Goal: Task Accomplishment & Management: Use online tool/utility

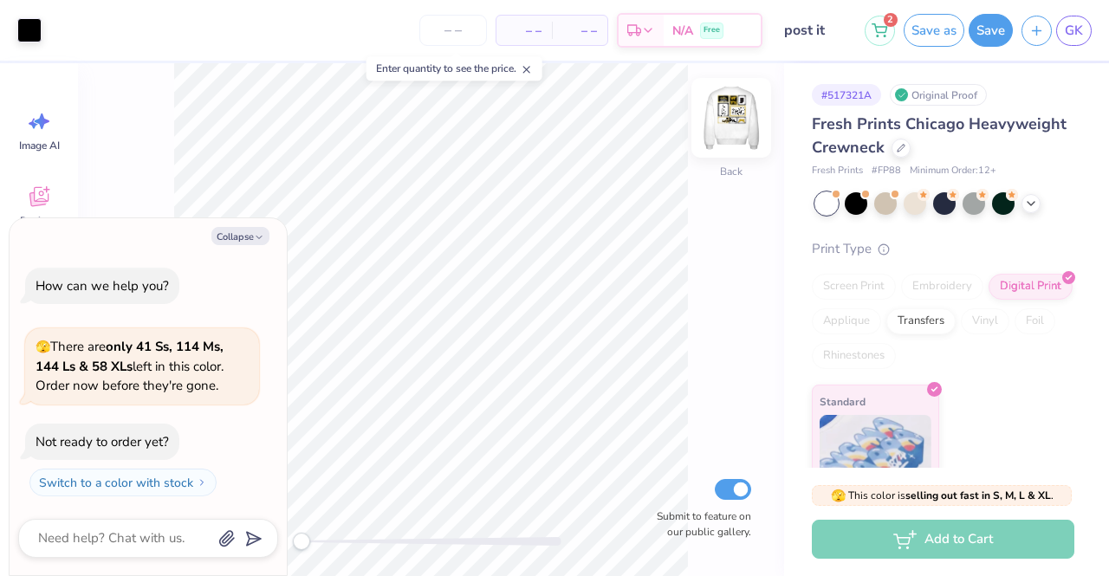
click at [738, 124] on img at bounding box center [730, 117] width 69 height 69
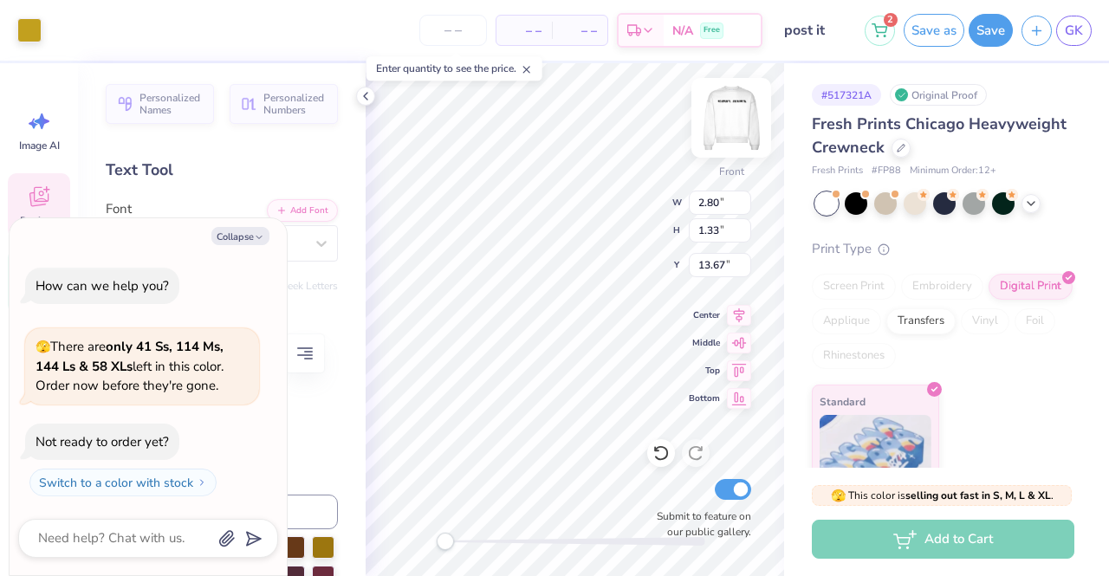
type textarea "x"
type input "12.50"
type input "12.53"
type input "3.00"
type textarea "x"
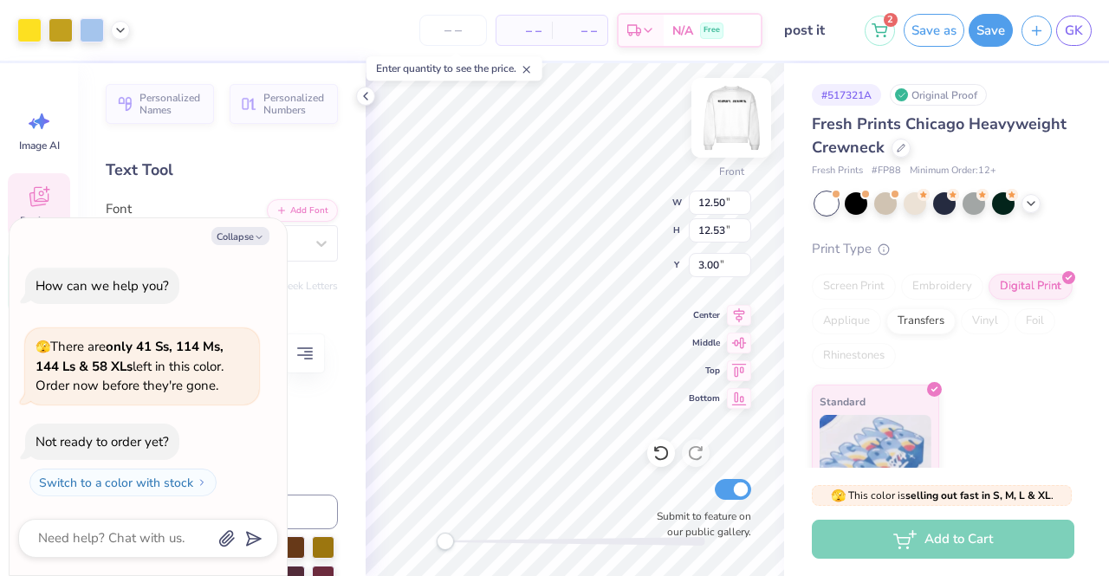
type input "2.54"
type input "3.19"
type input "3.66"
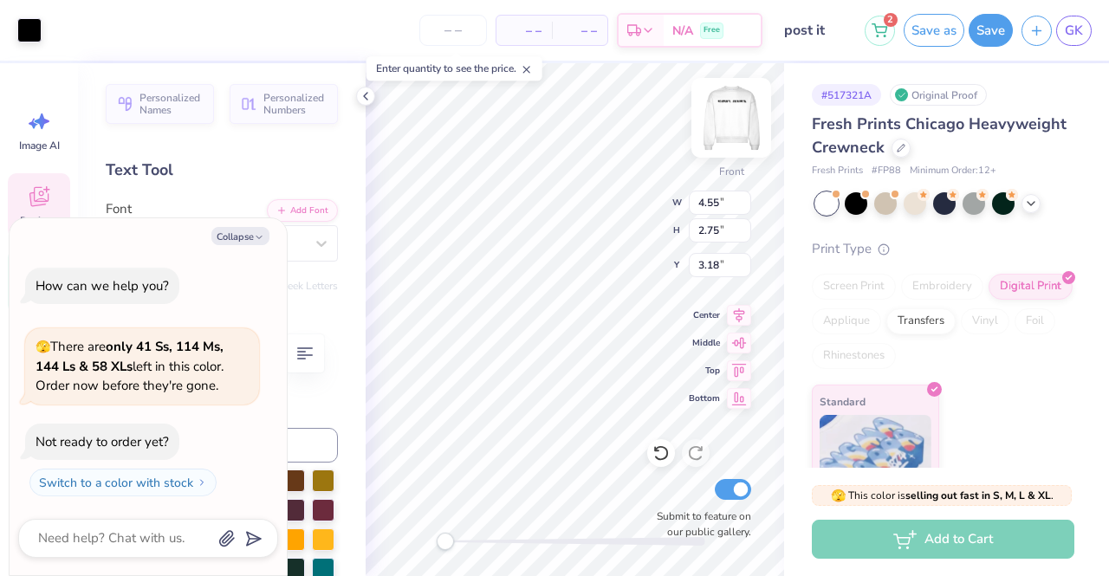
type textarea "x"
type input "2.80"
type input "1.33"
type input "13.67"
type textarea "x"
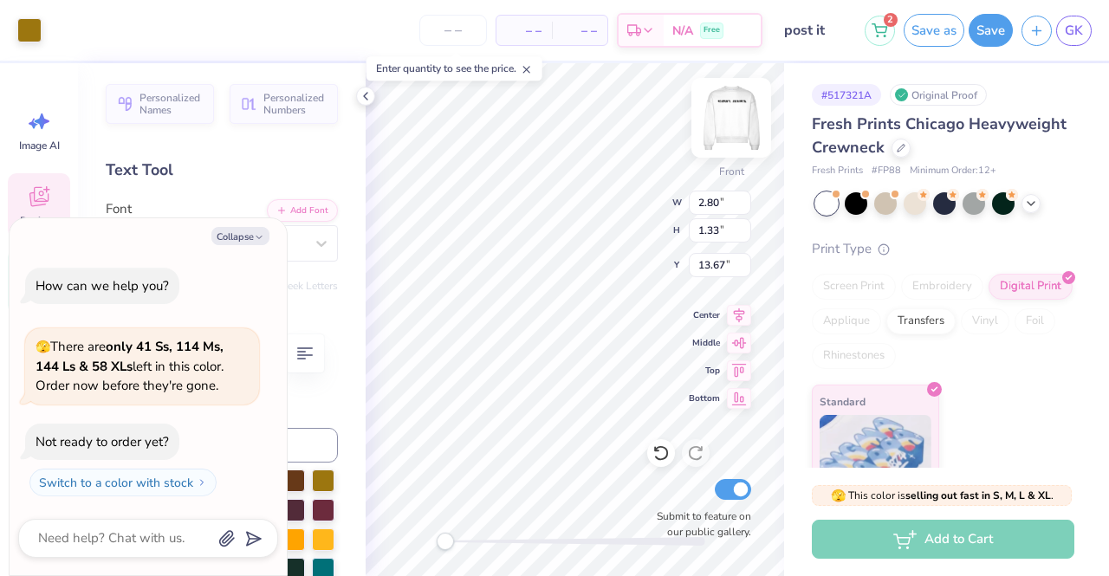
type input "4.55"
type input "2.75"
type input "16.59"
type textarea "x"
type input "4.99"
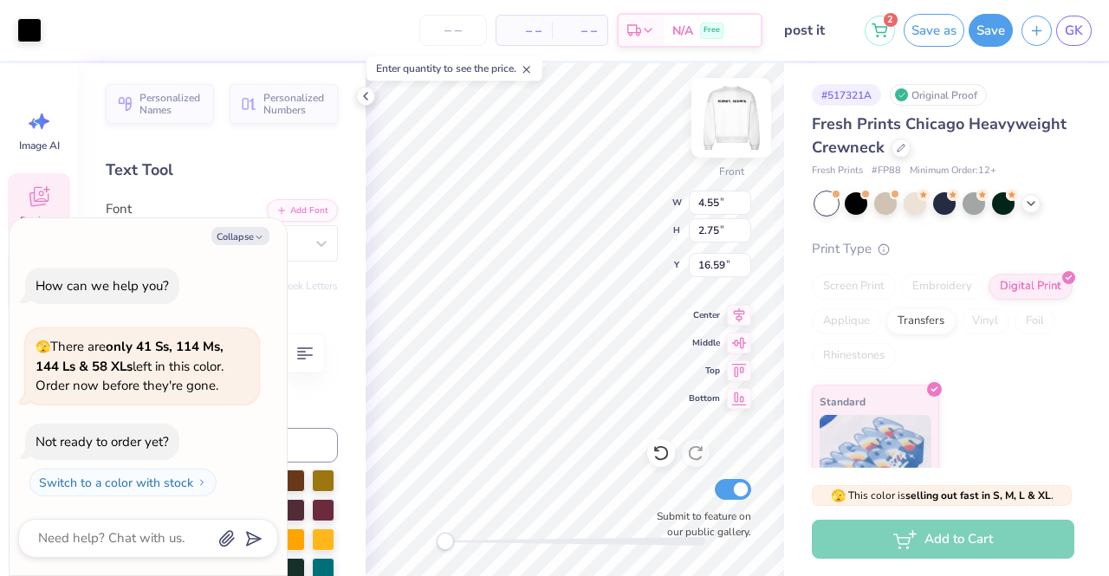
type input "3.12"
type input "3.00"
type textarea "x"
type input "4.99"
type input "3.12"
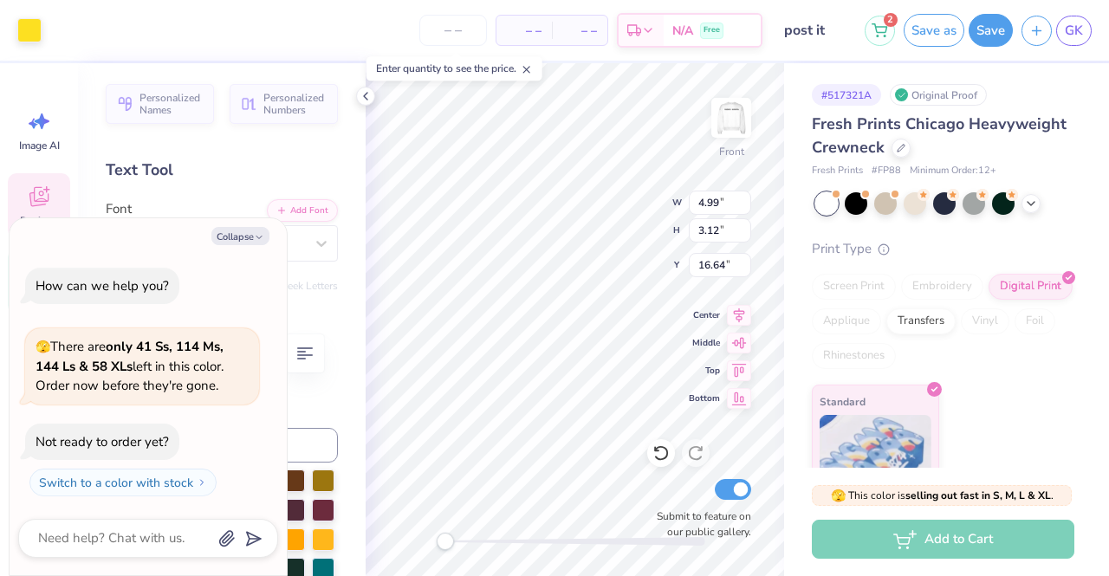
type input "16.64"
type textarea "x"
type input "3.28"
type input "1.98"
type input "17.36"
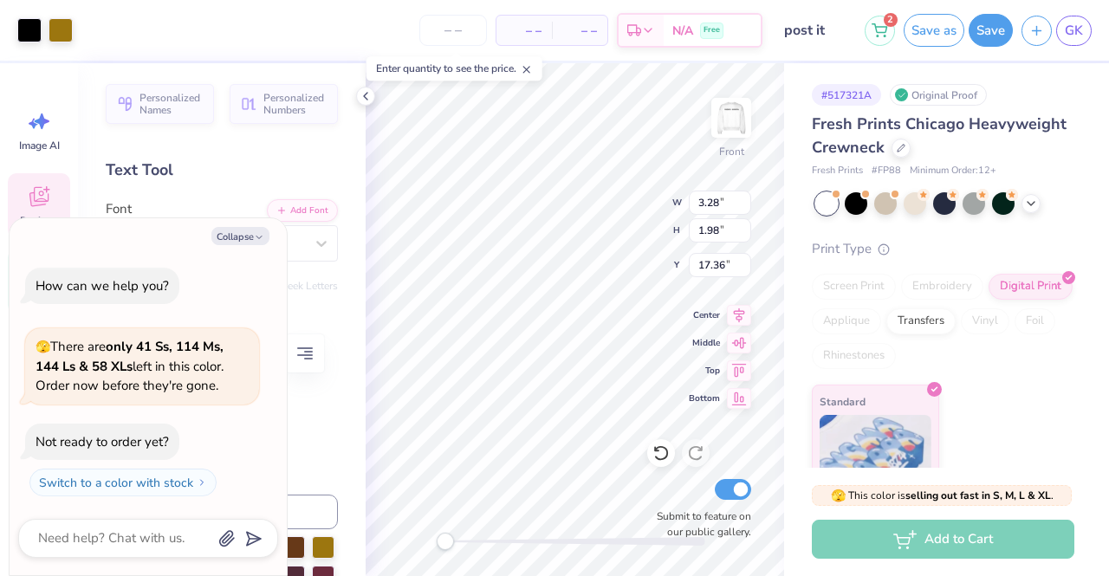
type textarea "x"
type input "3.80"
type input "2.10"
type input "12.90"
type textarea "x"
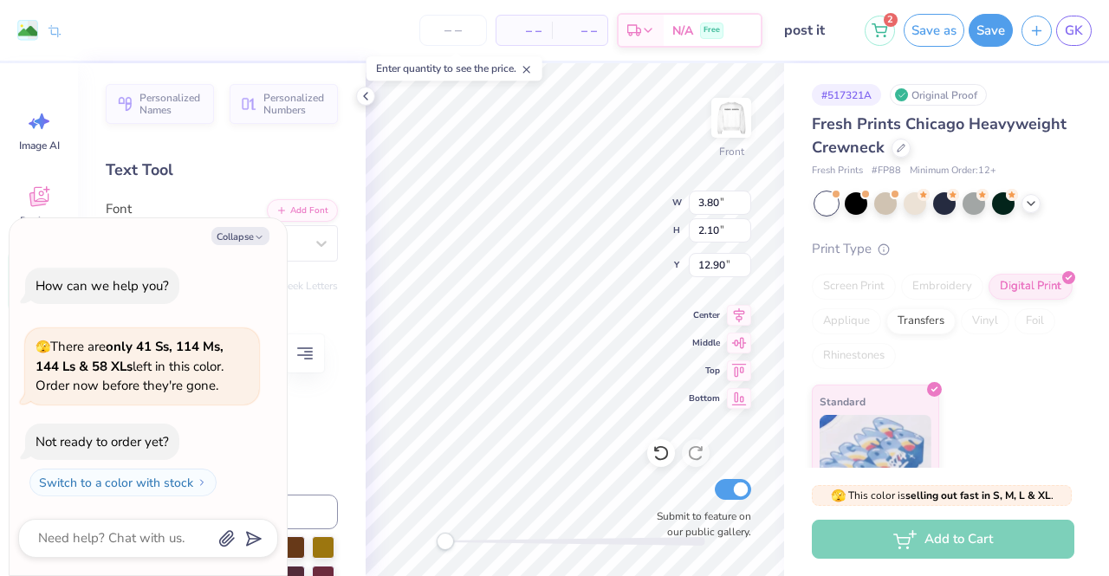
type input "3.03"
type input "1.91"
type input "13.09"
type textarea "x"
type input "1.85"
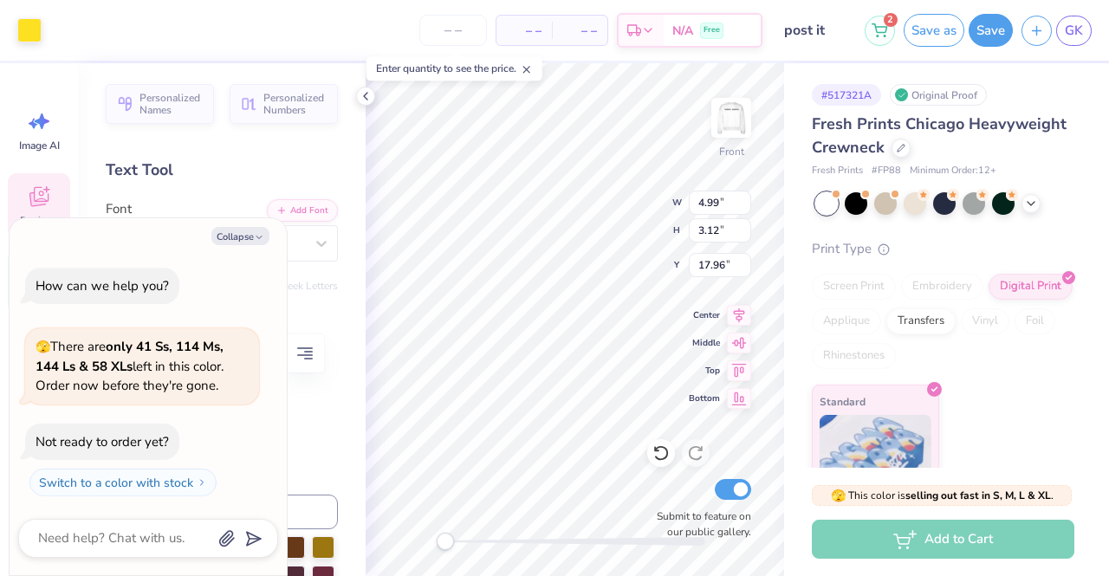
type input "0.84"
type input "4.06"
type textarea "x"
type input "1.38"
type input "0.87"
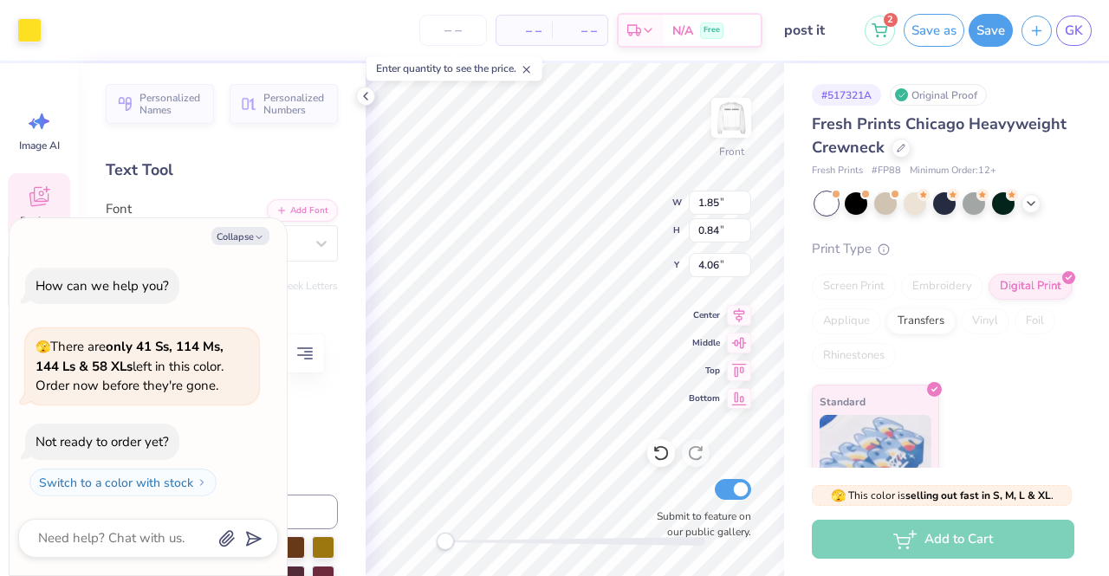
type input "3.62"
type textarea "x"
type input "2.49"
type input "0.77"
type input "3.84"
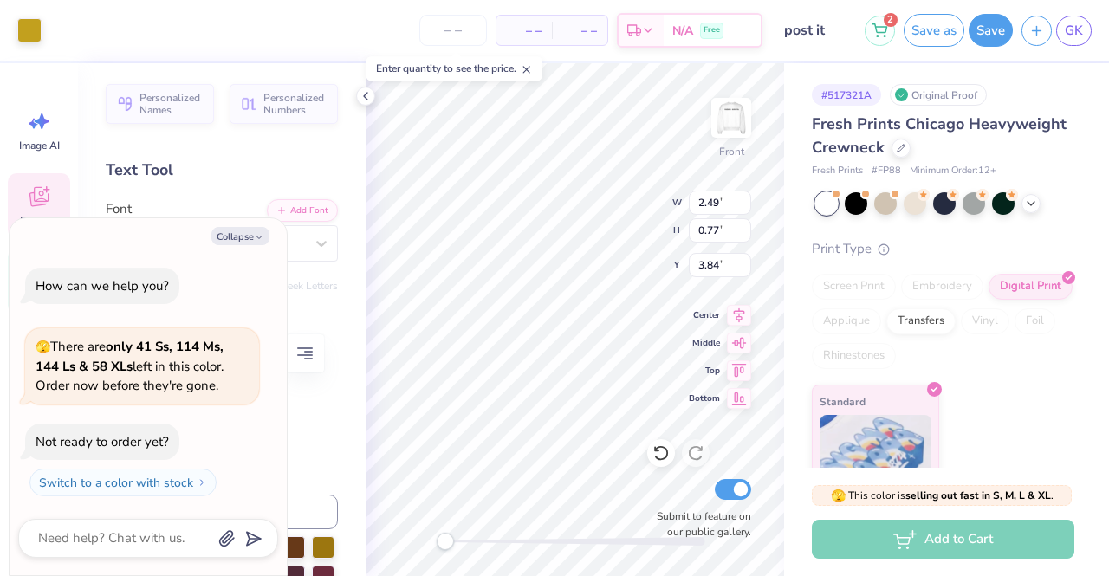
type textarea "x"
type input "1.38"
type input "0.87"
type input "19.09"
click at [23, 23] on div at bounding box center [29, 28] width 24 height 24
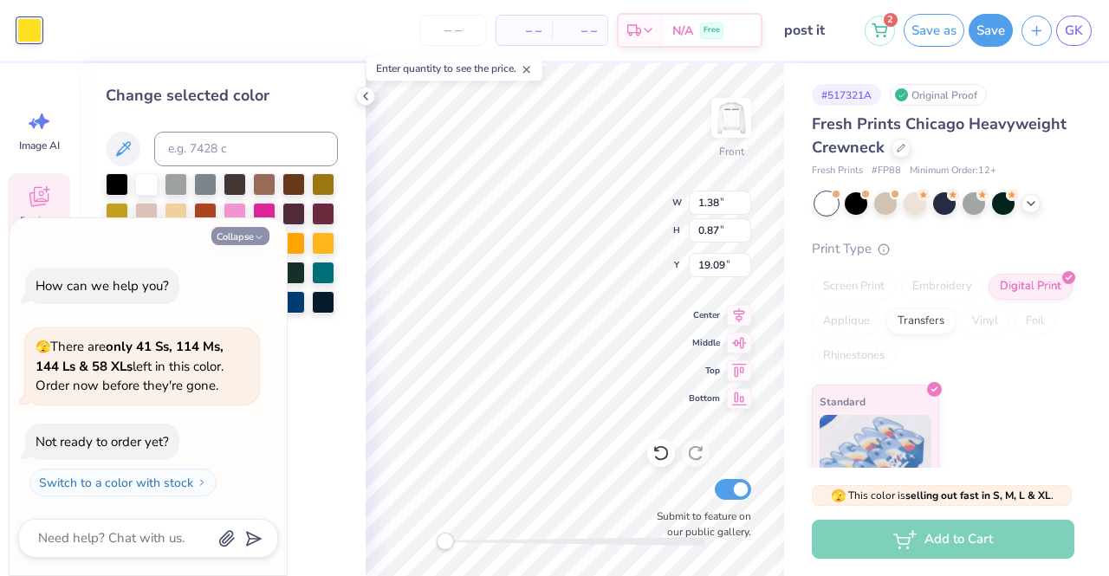
click at [232, 228] on button "Collapse" at bounding box center [240, 236] width 58 height 18
type textarea "x"
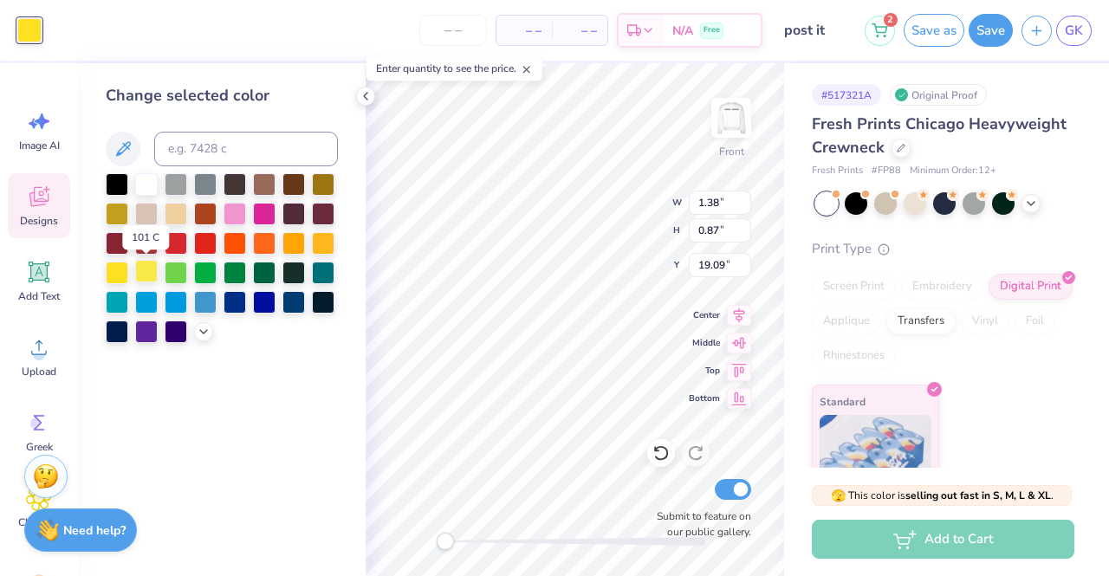
click at [146, 278] on div at bounding box center [146, 271] width 23 height 23
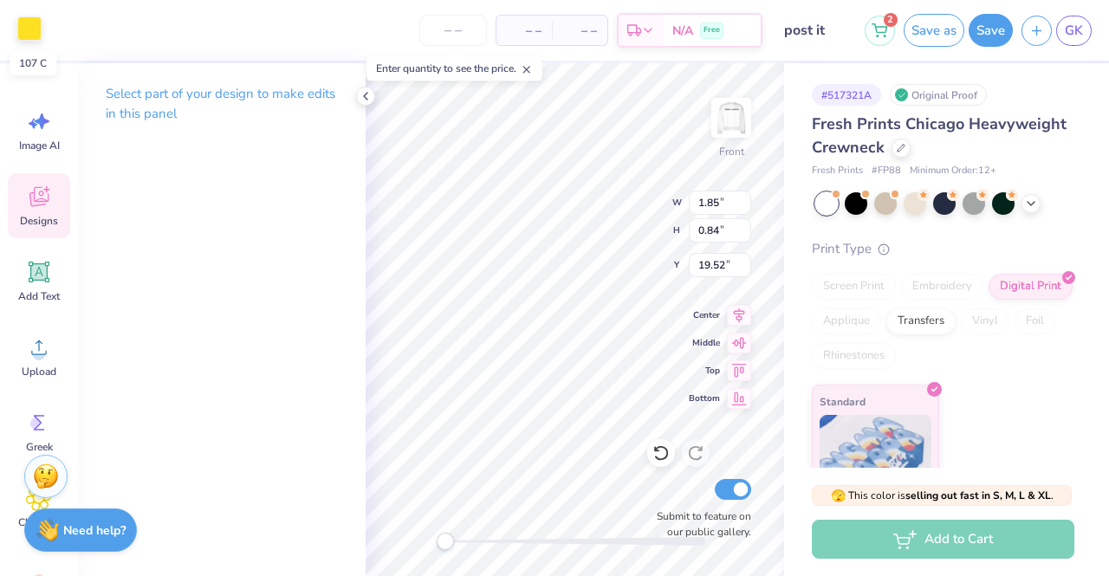
click at [31, 28] on div at bounding box center [29, 28] width 24 height 24
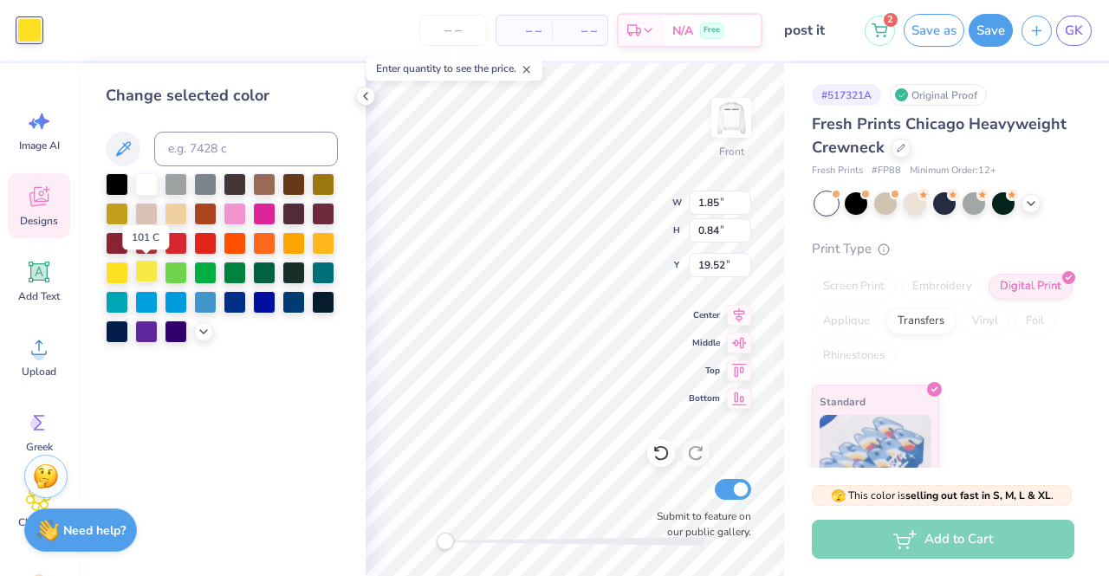
click at [152, 277] on div at bounding box center [146, 271] width 23 height 23
click at [125, 267] on div at bounding box center [117, 271] width 23 height 23
click at [665, 450] on icon at bounding box center [660, 454] width 15 height 16
type input "4.53"
type input "2.96"
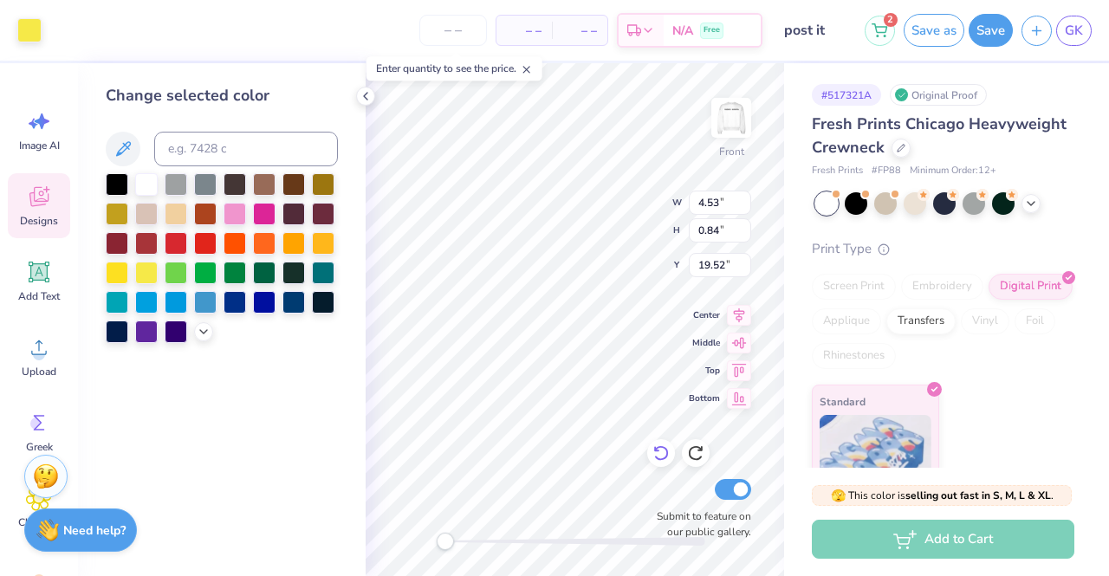
type input "12.57"
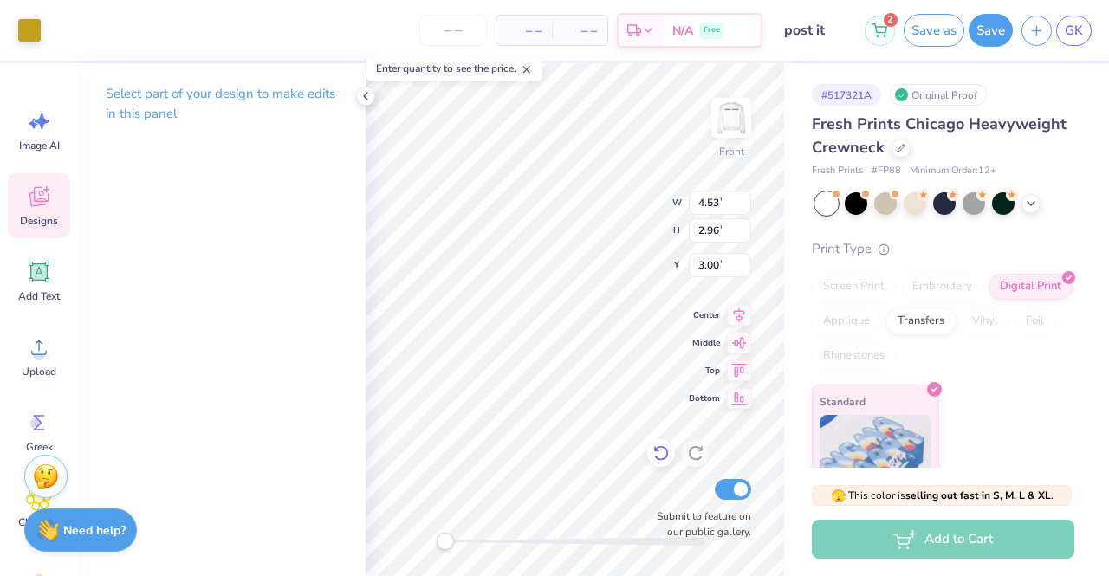
type input "4.99"
type input "3.12"
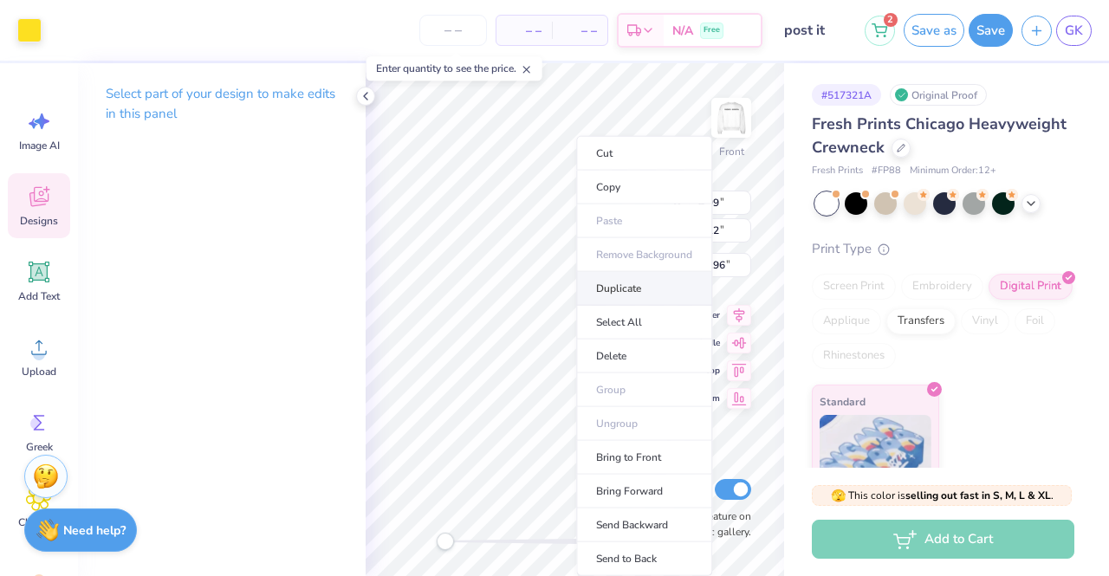
click at [612, 289] on li "Duplicate" at bounding box center [644, 289] width 136 height 34
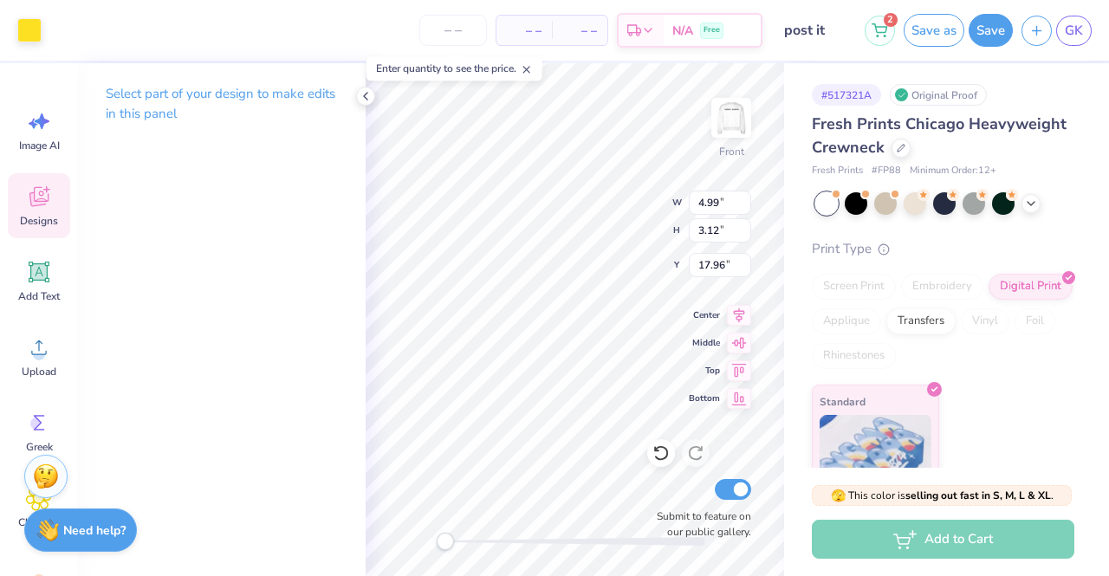
type input "18.96"
type input "4.99"
type input "3.12"
type input "3.00"
type input "3.45"
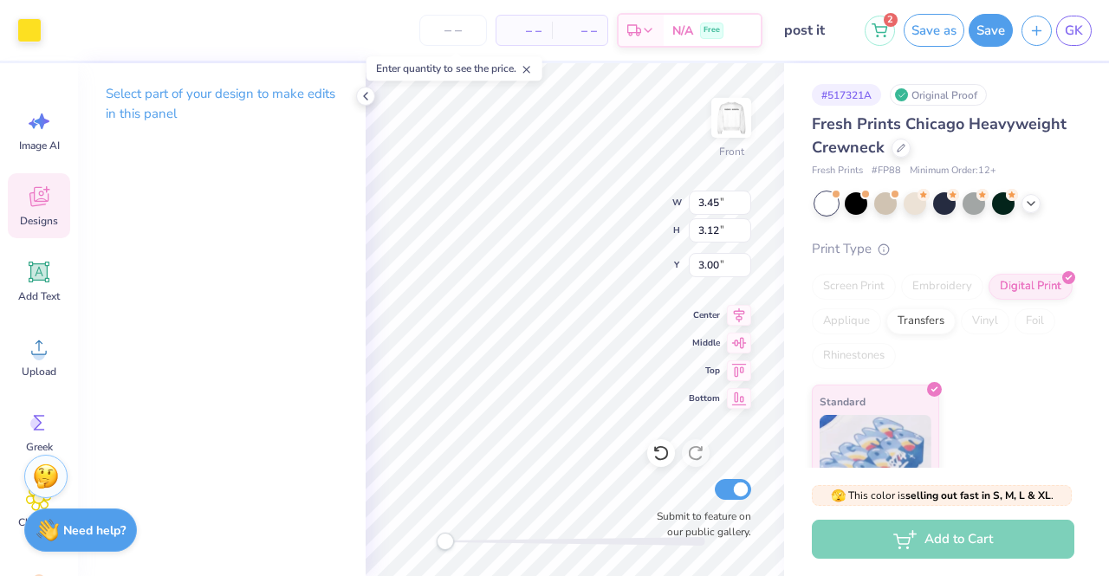
type input "2.18"
type input "3.34"
type input "4.99"
type input "3.12"
type input "0.90"
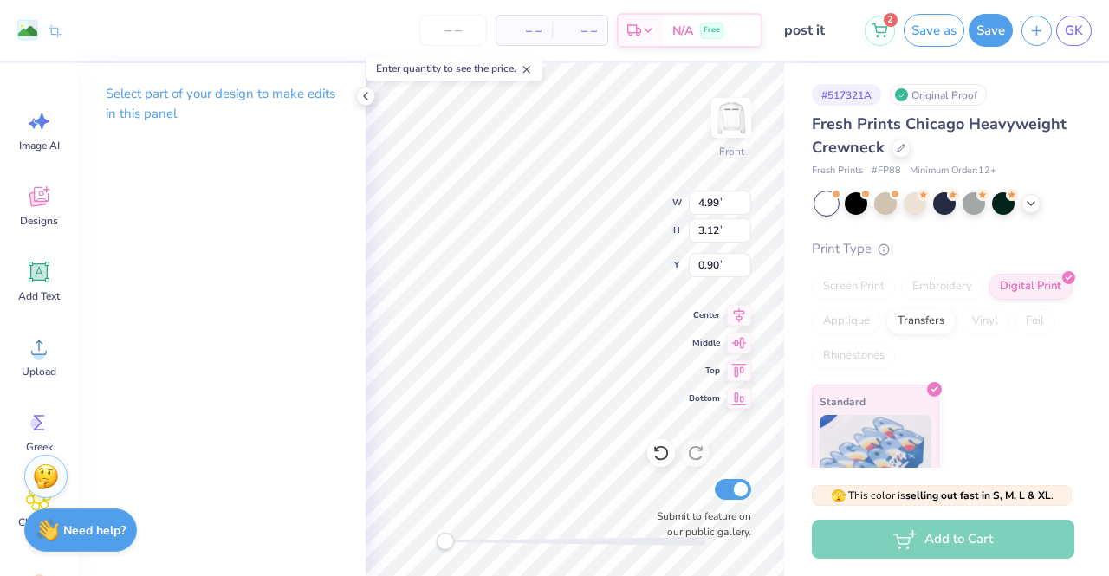
type input "3.45"
type input "2.18"
type input "0.82"
type input "4.99"
type input "3.12"
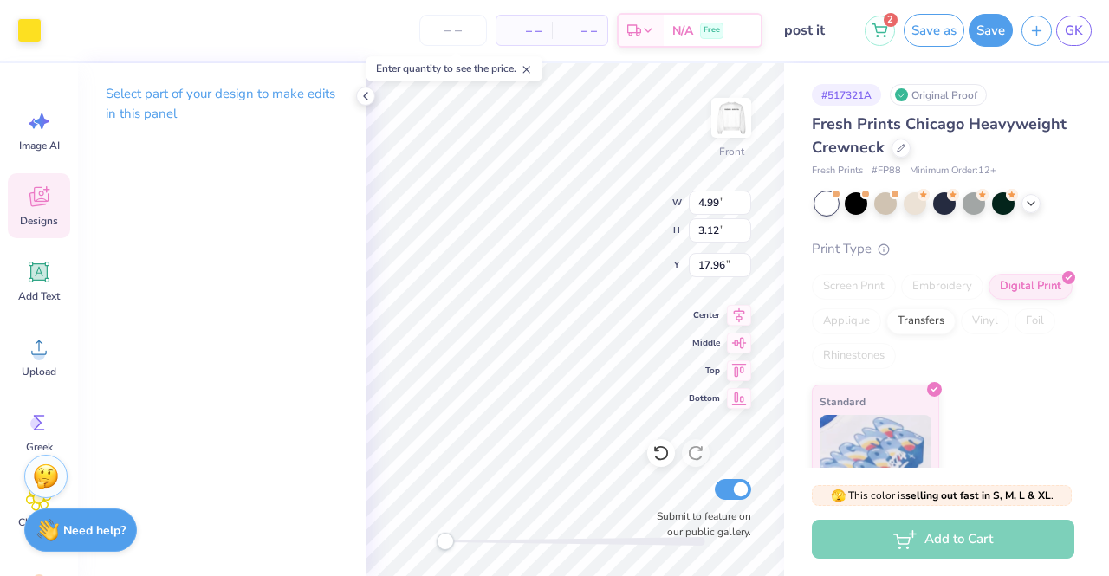
type input "17.96"
type input "4.51"
type input "2.83"
type input "12.70"
type input "3.74"
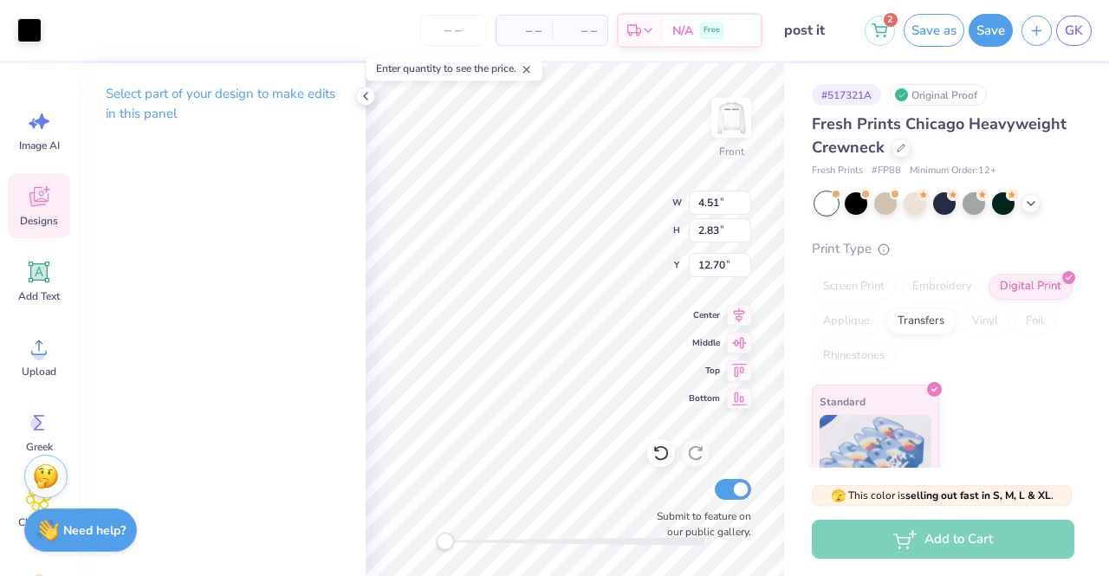
type input "2.96"
type input "13.35"
drag, startPoint x: 448, startPoint y: 538, endPoint x: 511, endPoint y: 546, distance: 63.7
click at [511, 546] on div "Accessibility label" at bounding box center [510, 541] width 17 height 17
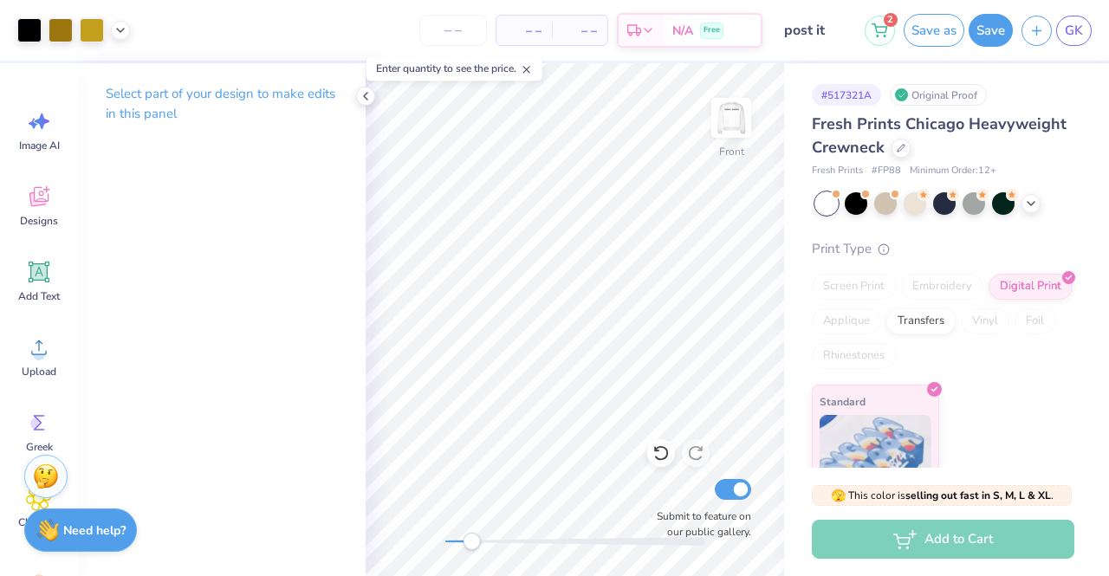
drag, startPoint x: 499, startPoint y: 544, endPoint x: 471, endPoint y: 541, distance: 27.8
click at [471, 541] on div "Accessibility label" at bounding box center [471, 541] width 17 height 17
click at [575, 535] on div at bounding box center [575, 541] width 260 height 17
click at [433, 536] on div "Front W 7.25 7.25 " H 4.82 4.82 " Y 7.55 7.55 " Center Middle Top Bottom Submit…" at bounding box center [574, 319] width 418 height 513
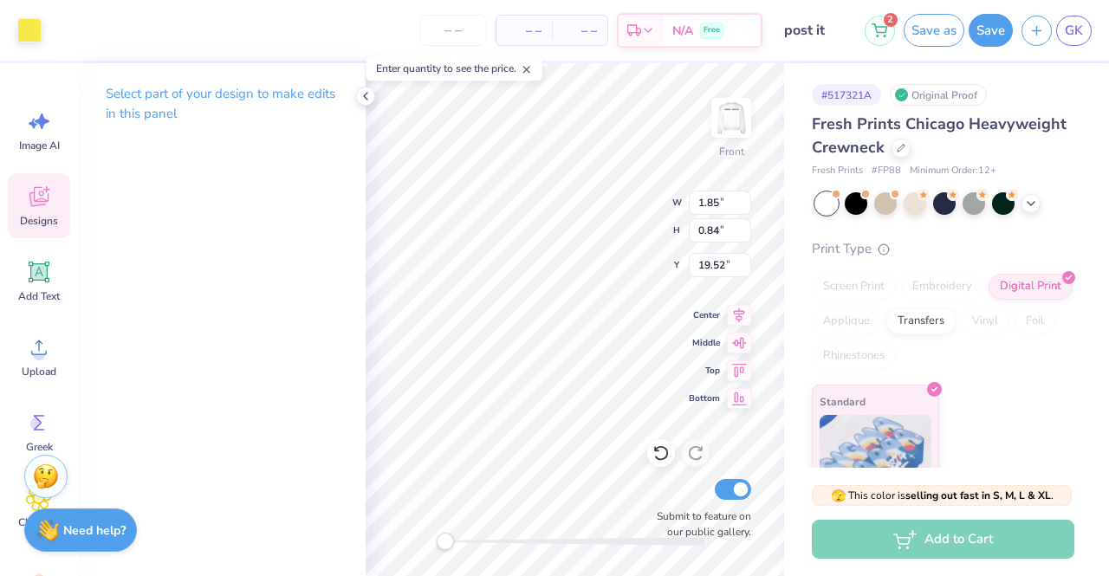
type input "1.38"
type input "0.87"
type input "19.09"
drag, startPoint x: 449, startPoint y: 540, endPoint x: 503, endPoint y: 545, distance: 54.8
click at [503, 545] on div "Accessibility label" at bounding box center [503, 541] width 17 height 17
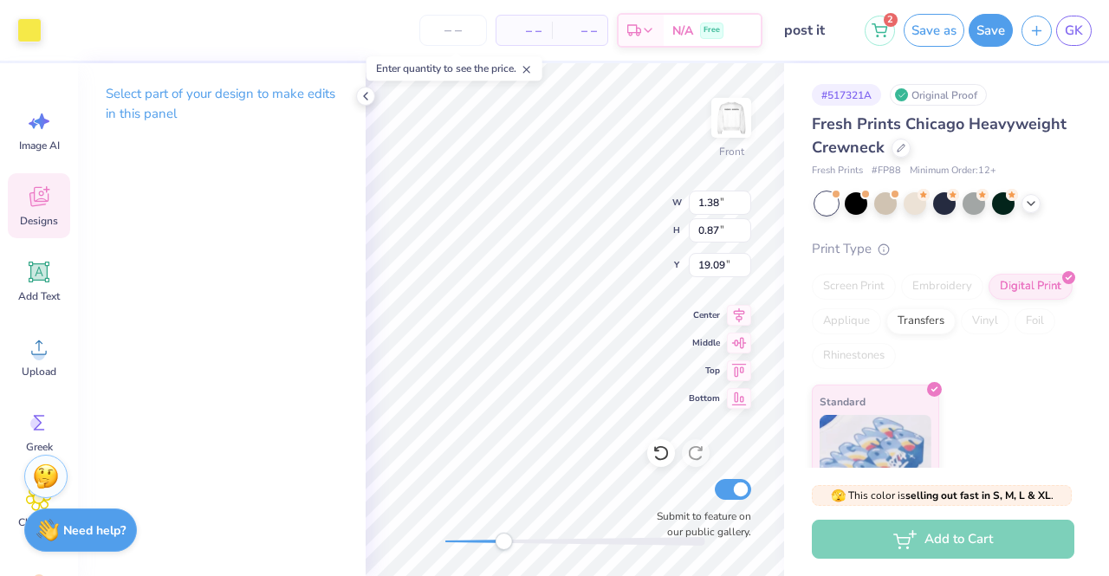
type input "2.49"
type input "0.77"
type input "15.86"
click at [33, 26] on div at bounding box center [29, 28] width 24 height 24
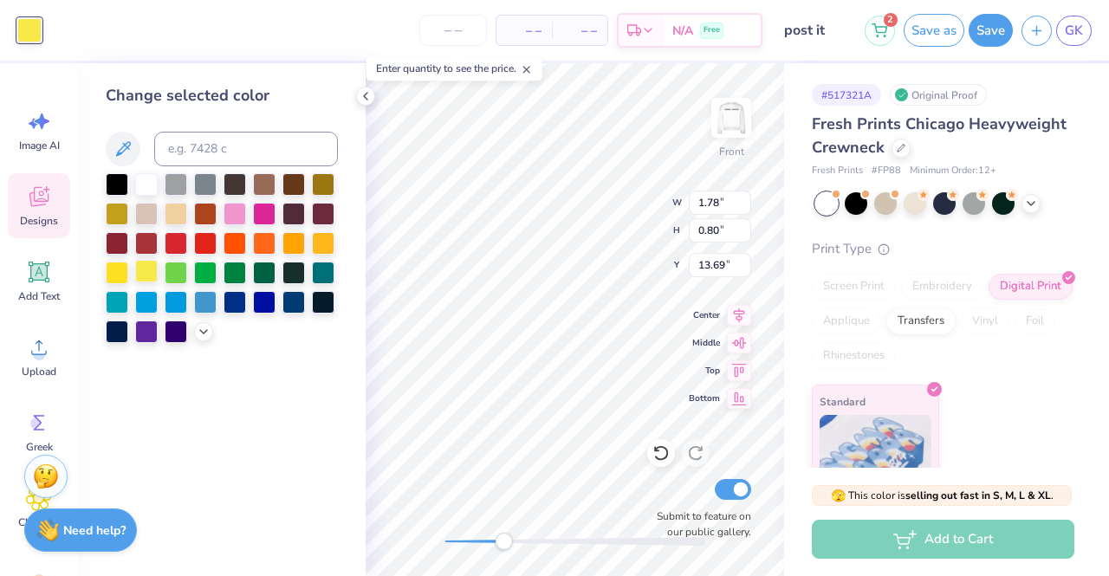
click at [156, 268] on div at bounding box center [146, 271] width 23 height 23
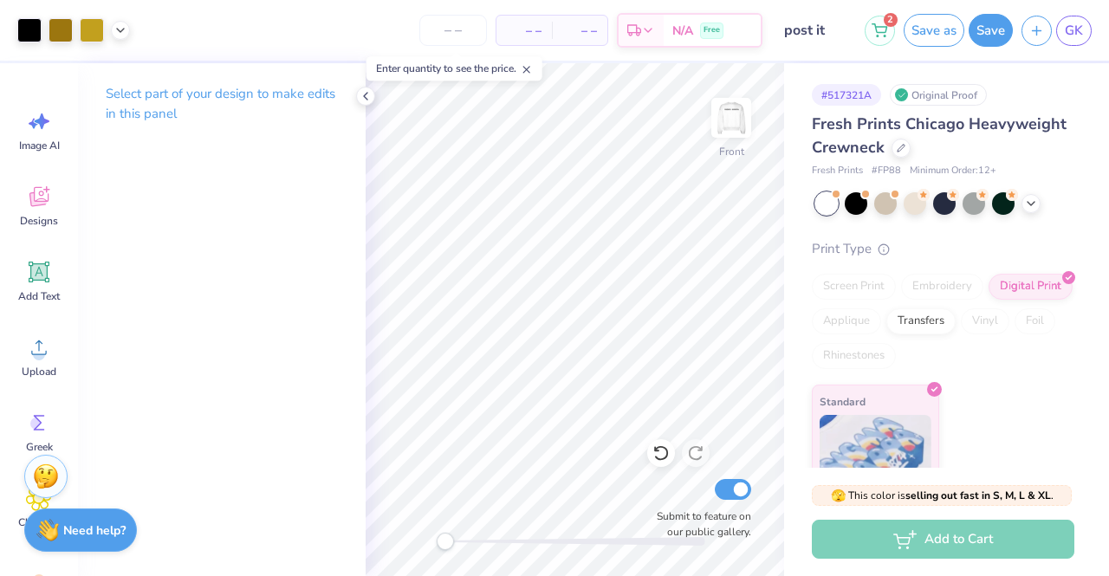
click at [409, 534] on div "Front Submit to feature on our public gallery." at bounding box center [574, 319] width 418 height 513
click at [363, 102] on icon at bounding box center [366, 96] width 14 height 14
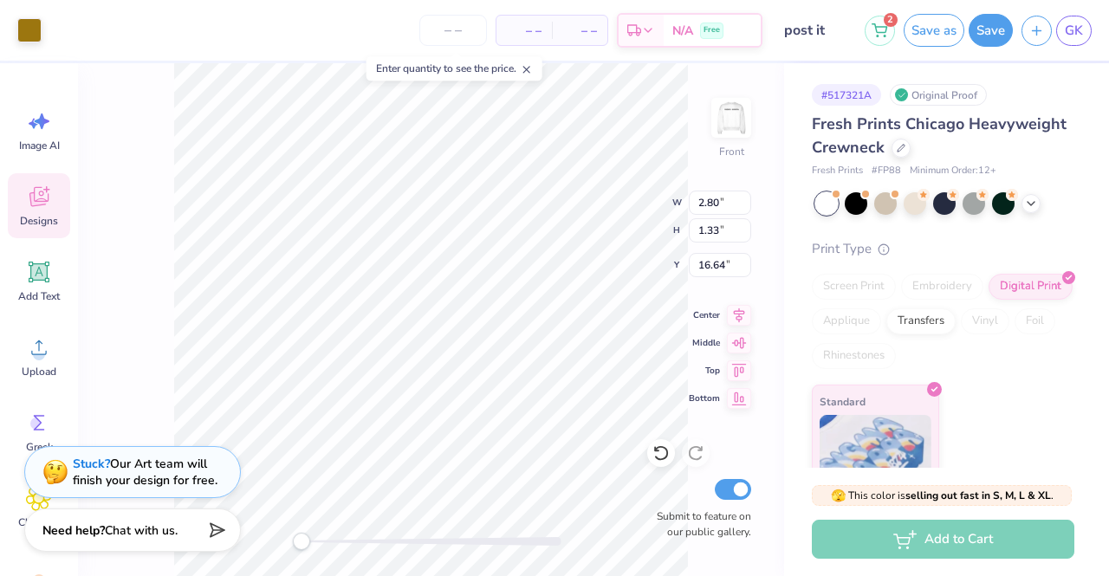
type input "18.68"
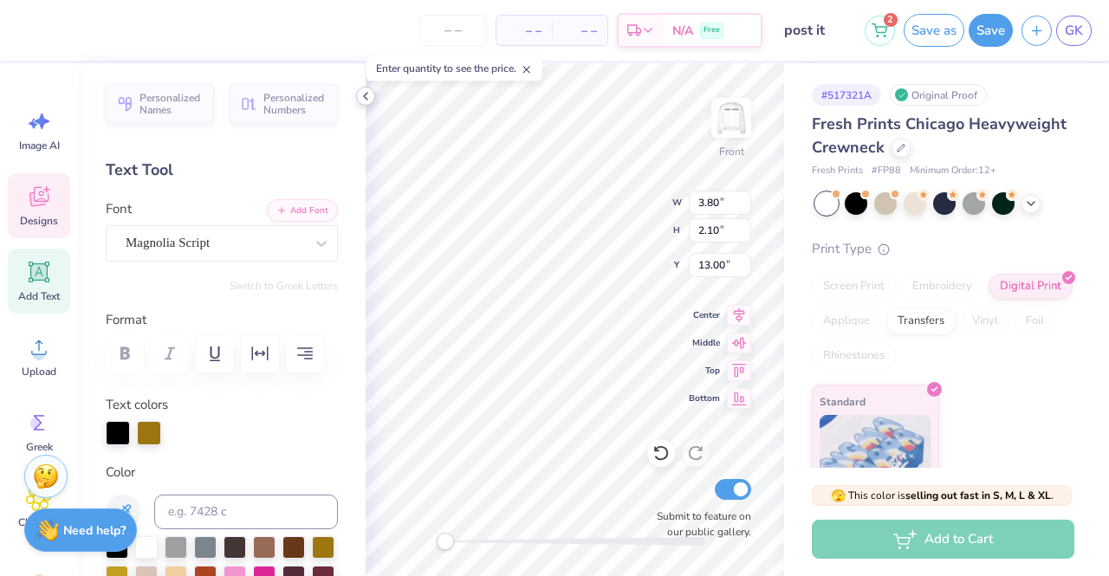
click at [371, 94] on icon at bounding box center [366, 96] width 14 height 14
click at [321, 359] on button "button" at bounding box center [305, 353] width 38 height 38
click at [299, 356] on icon "button" at bounding box center [304, 353] width 21 height 21
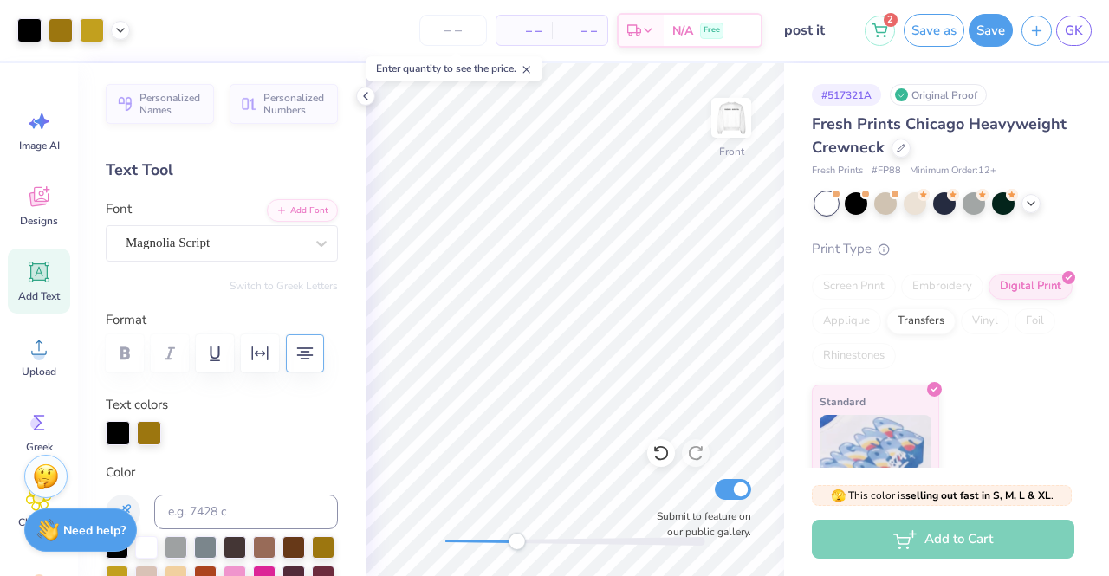
drag, startPoint x: 443, startPoint y: 545, endPoint x: 516, endPoint y: 545, distance: 72.8
click at [516, 545] on div "Accessibility label" at bounding box center [516, 541] width 17 height 17
click at [410, 517] on div "Front Submit to feature on our public gallery." at bounding box center [574, 319] width 418 height 513
click at [730, 131] on img at bounding box center [730, 117] width 69 height 69
click at [733, 121] on img at bounding box center [730, 117] width 69 height 69
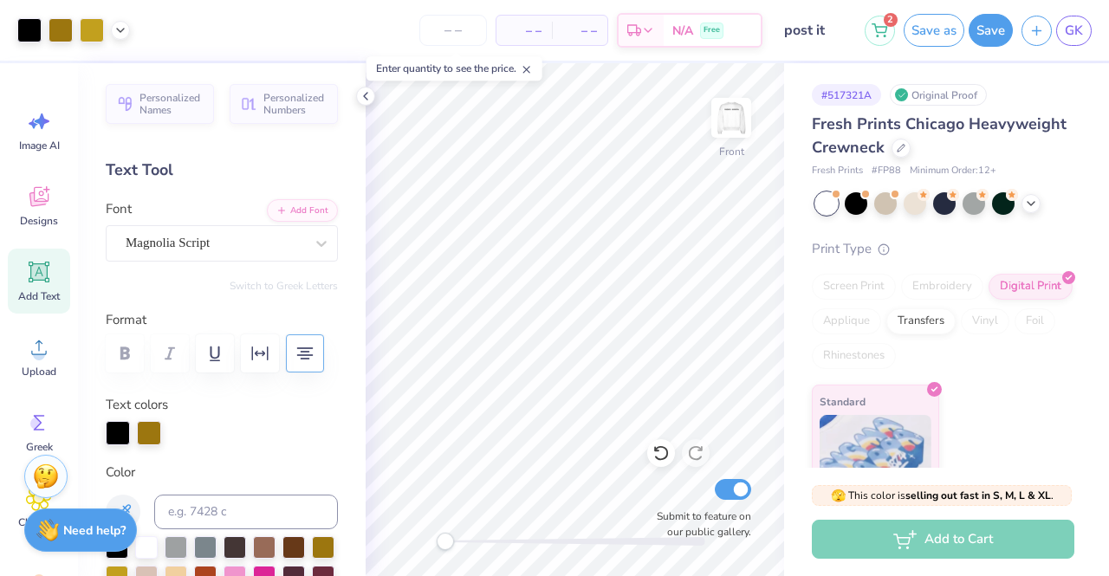
click at [733, 121] on img at bounding box center [731, 117] width 35 height 35
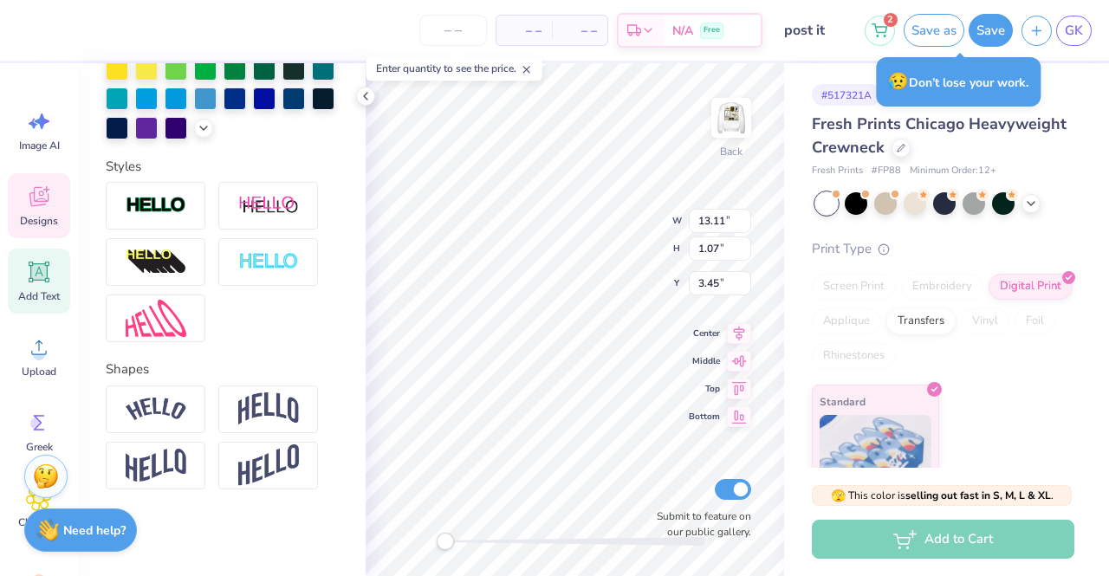
scroll to position [527, 0]
click at [177, 408] on img at bounding box center [156, 409] width 61 height 23
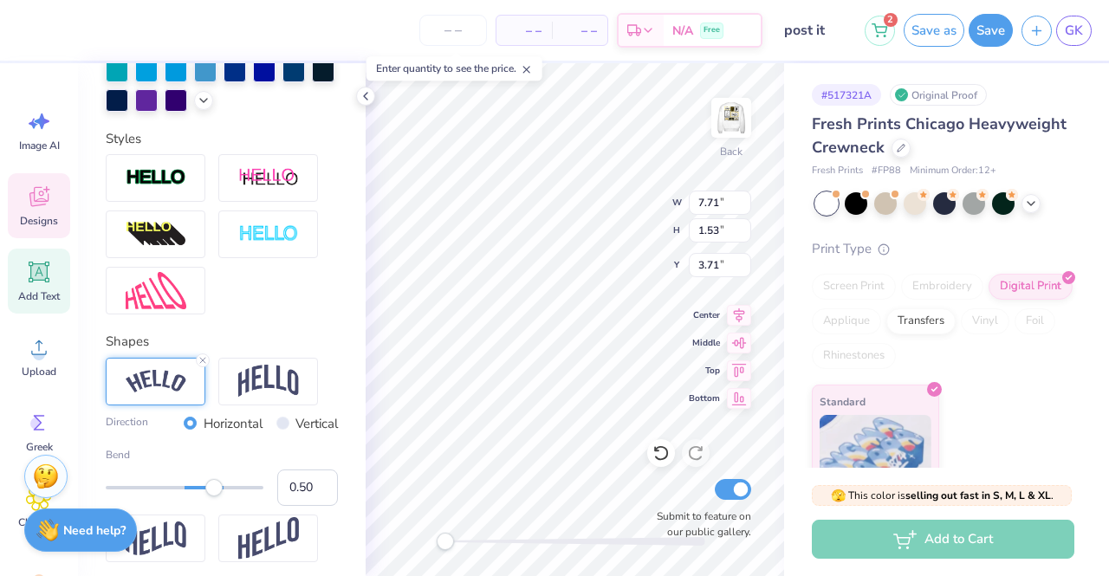
type input "7.71"
type input "1.53"
type input "3.71"
click at [741, 318] on div "Back W 7.71 7.71 " H 1.53 1.53 " Y 3.00 3.00 " Center Middle Top Bottom Submit …" at bounding box center [574, 319] width 418 height 513
click at [695, 320] on div "Center" at bounding box center [720, 312] width 62 height 21
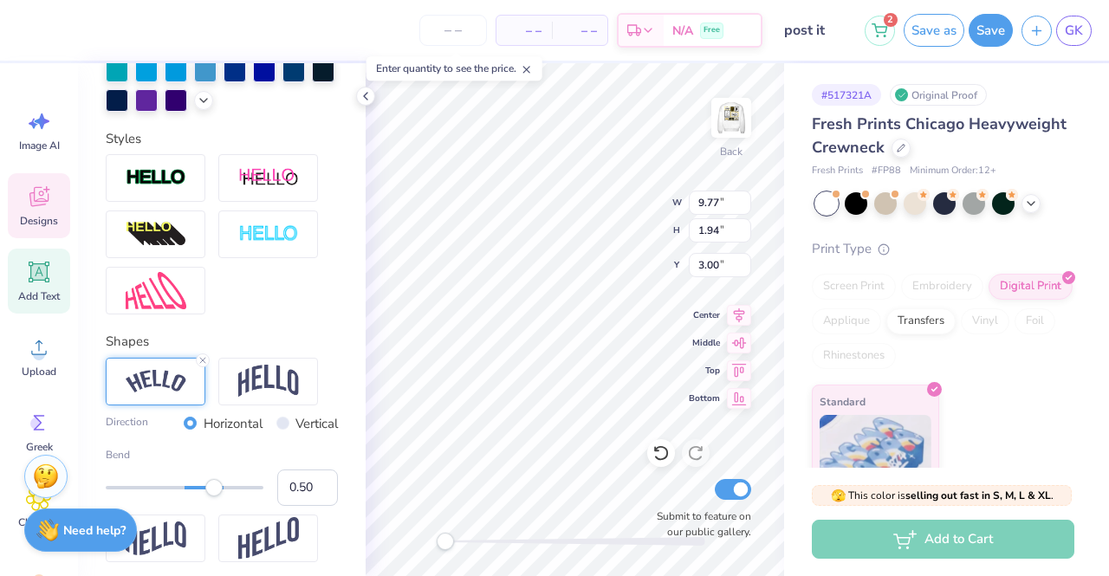
scroll to position [14, 3]
type textarea "40.4278 N., 86.9144 W."
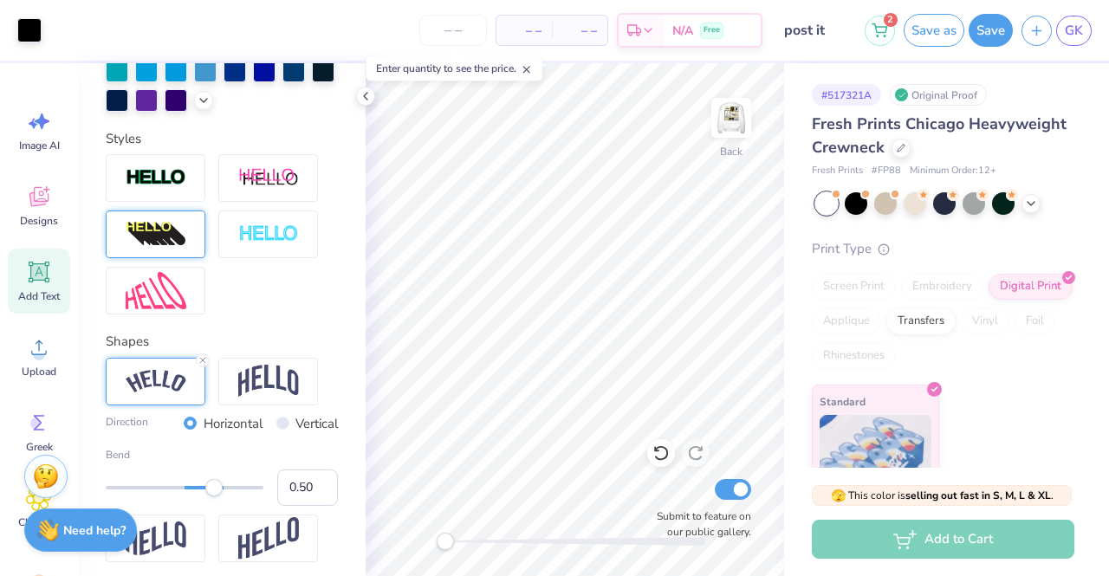
click at [171, 249] on img at bounding box center [156, 235] width 61 height 28
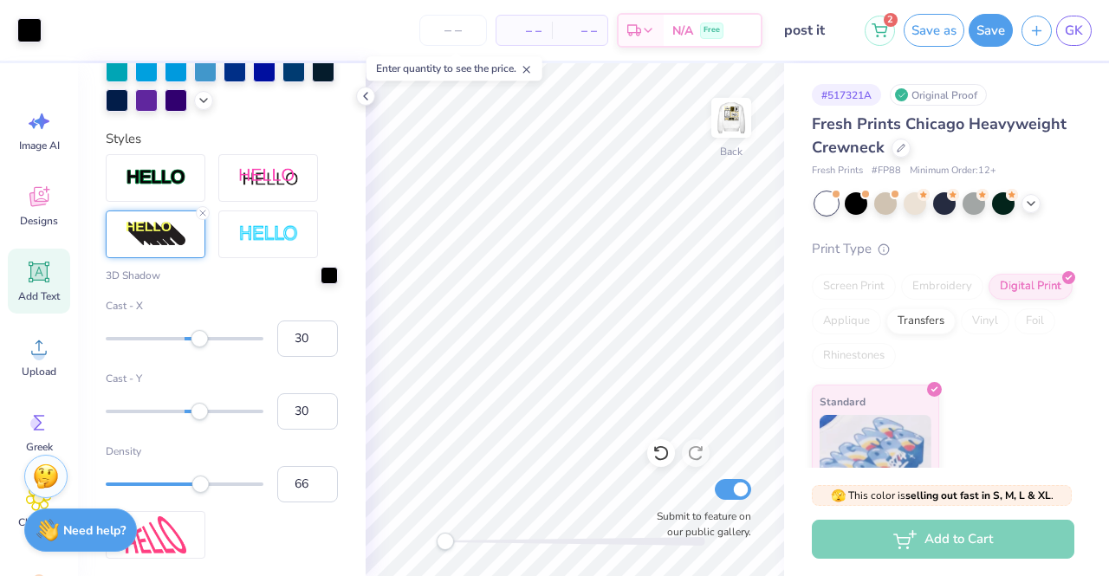
scroll to position [314, 0]
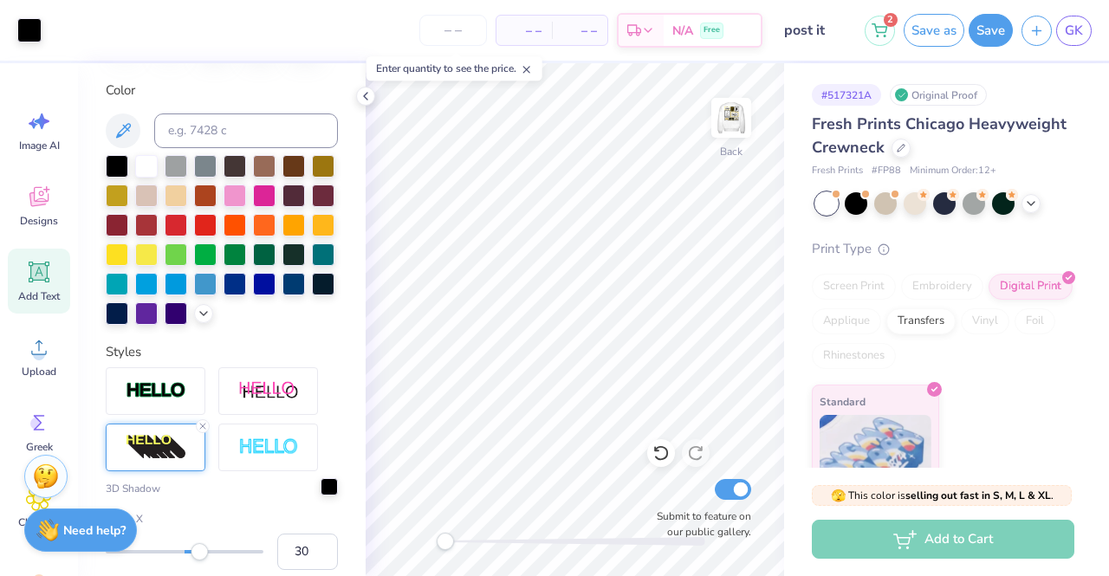
click at [320, 495] on div at bounding box center [328, 486] width 17 height 17
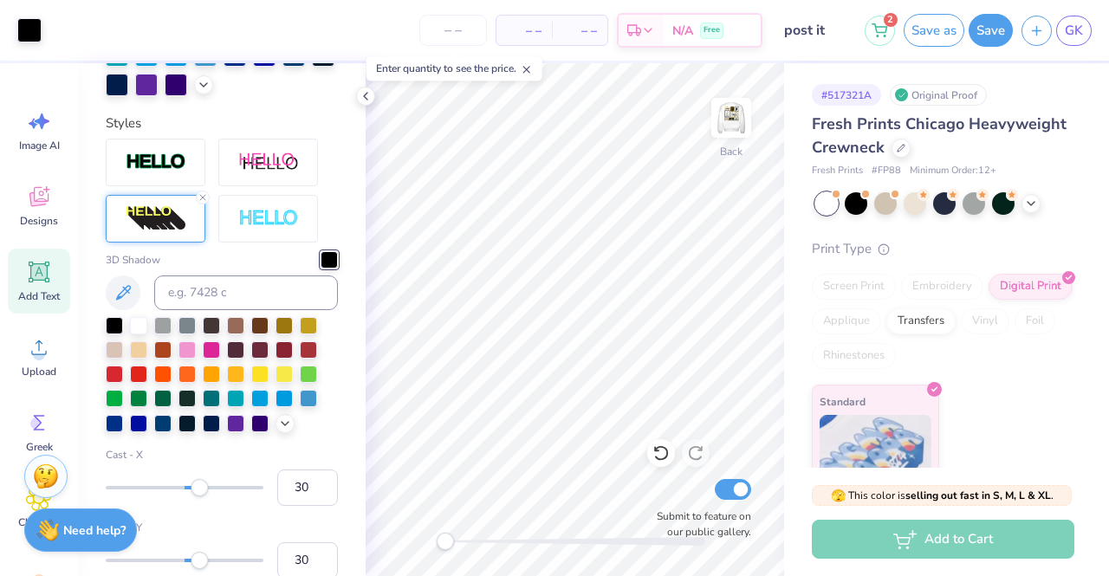
scroll to position [579, 0]
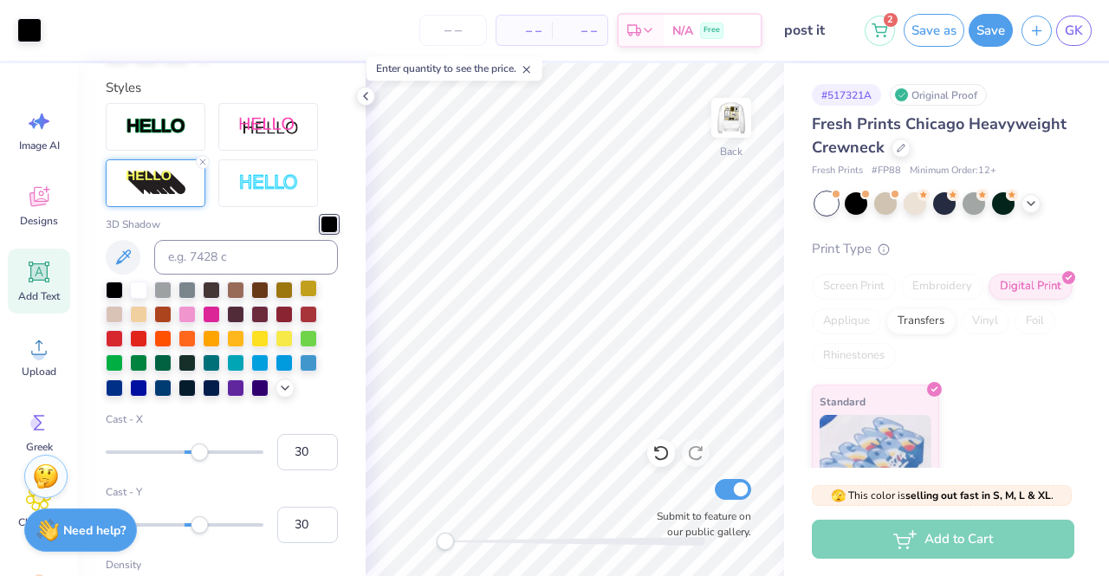
click at [307, 297] on div at bounding box center [308, 288] width 17 height 17
click at [294, 470] on input "30" at bounding box center [307, 452] width 61 height 36
type input "3"
type input "1"
click at [299, 543] on input "30" at bounding box center [307, 525] width 61 height 36
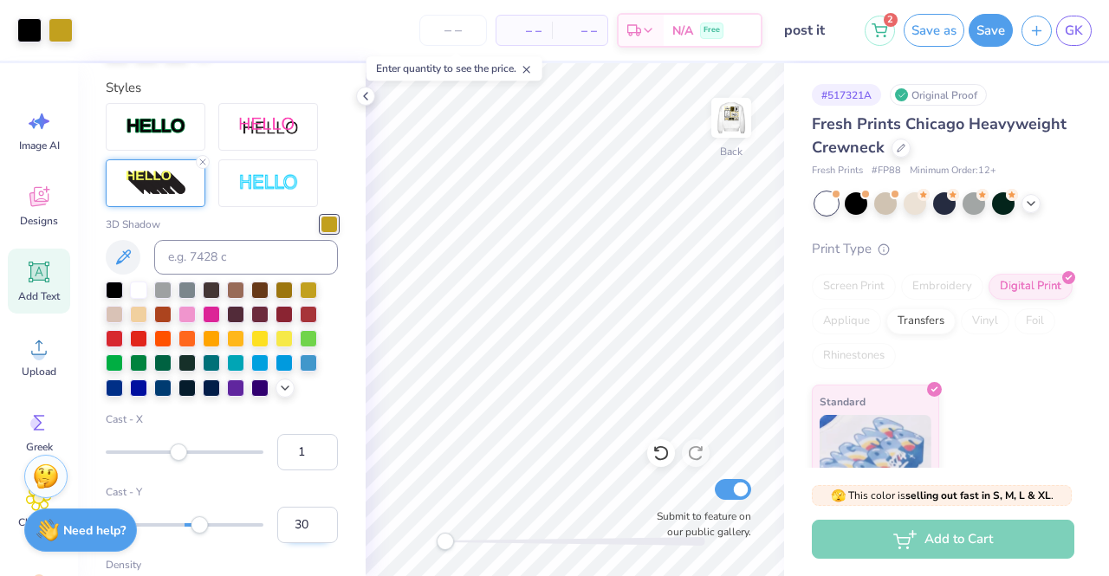
type input "3"
type input "1"
click at [294, 543] on input "1" at bounding box center [307, 525] width 61 height 36
type input "2"
click at [991, 36] on button "Save" at bounding box center [990, 27] width 44 height 33
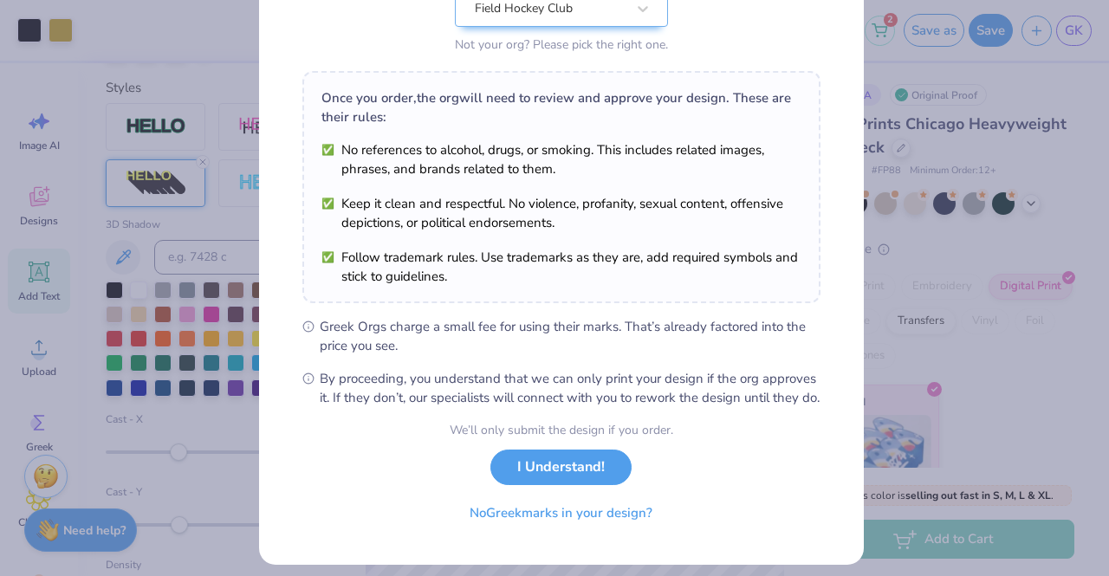
scroll to position [232, 0]
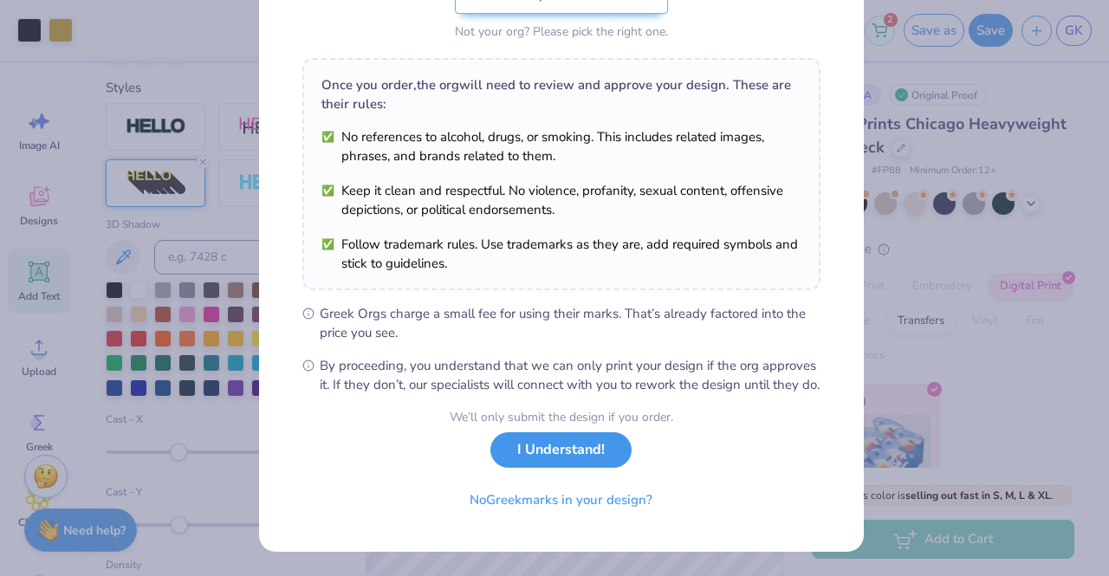
click at [560, 462] on button "I Understand!" at bounding box center [560, 450] width 141 height 36
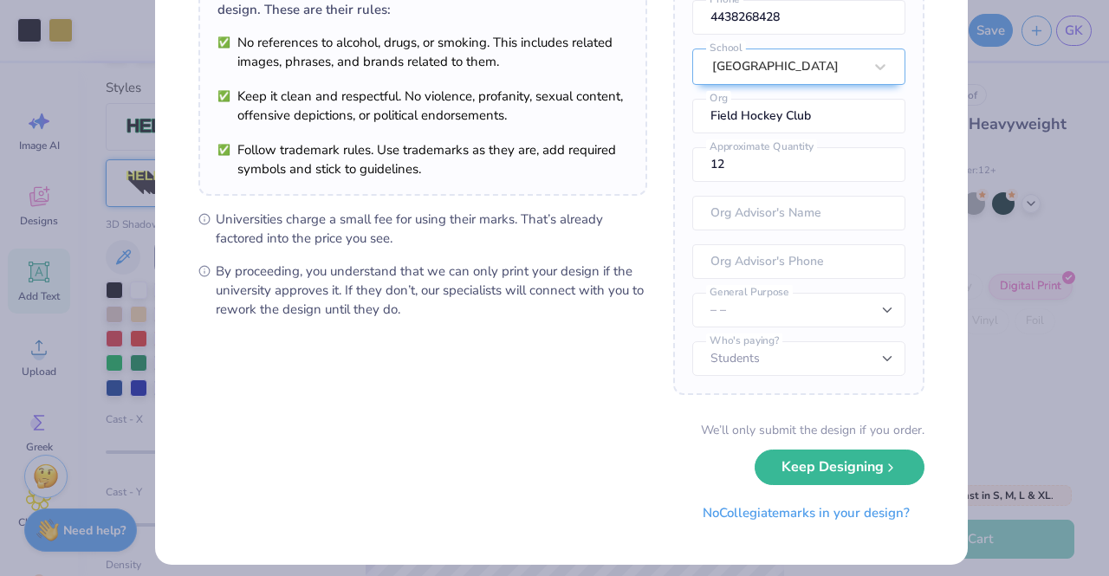
scroll to position [176, 0]
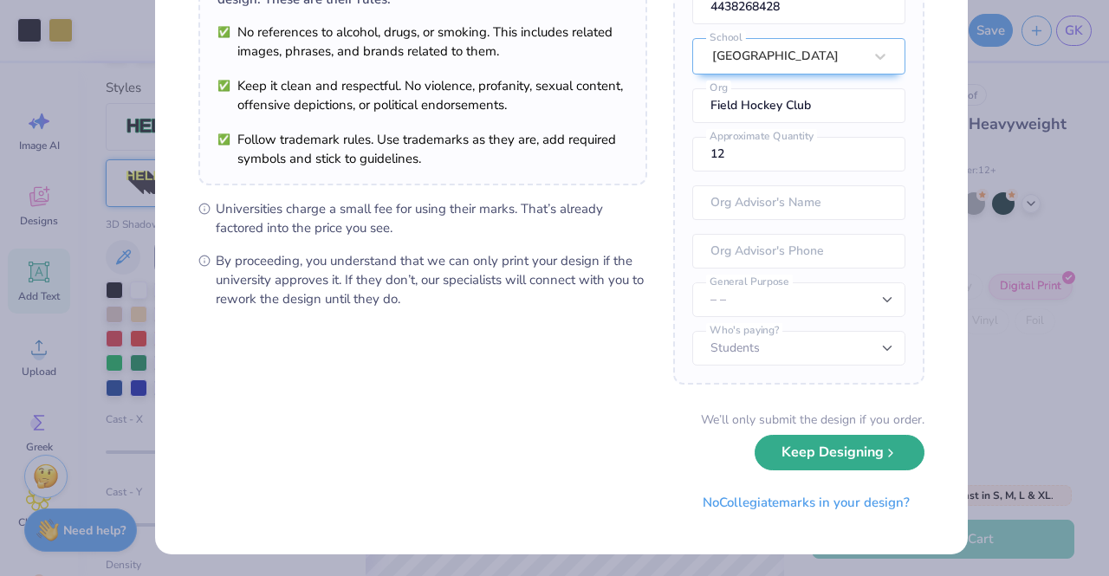
click at [849, 465] on button "Keep Designing" at bounding box center [839, 453] width 170 height 36
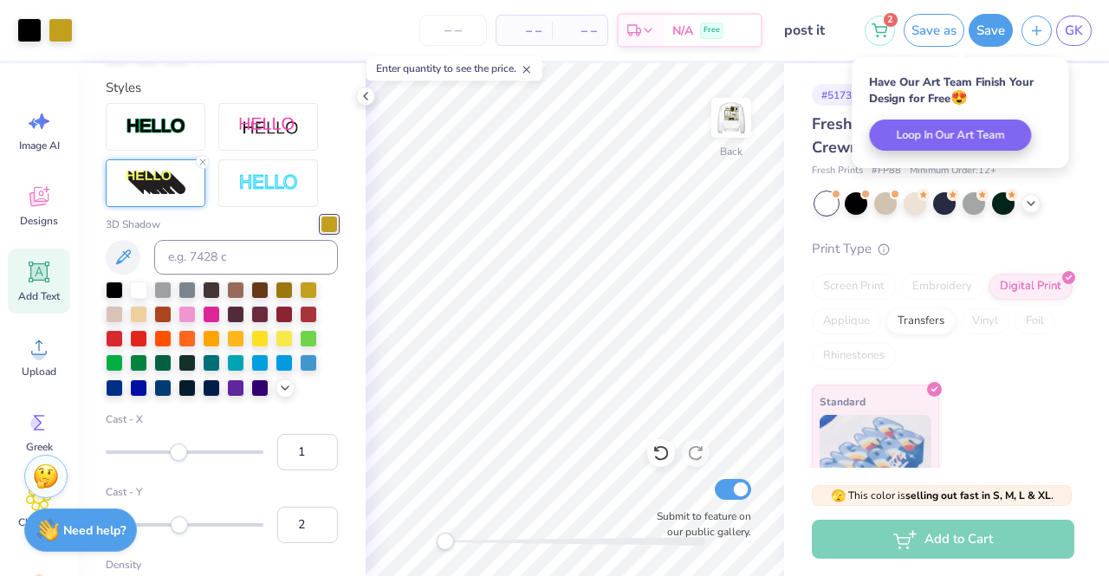
scroll to position [0, 0]
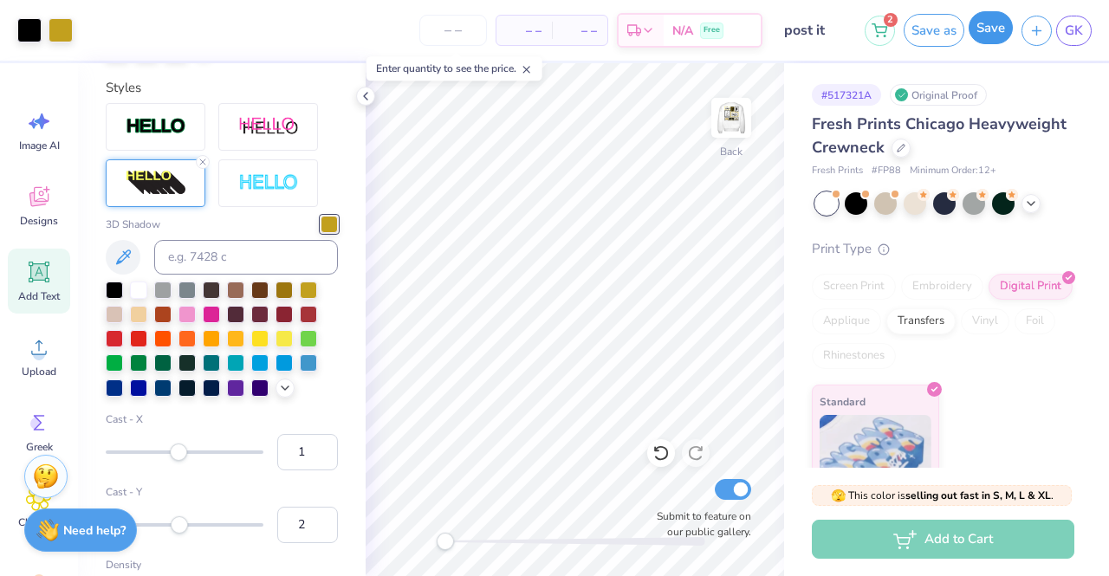
click at [989, 39] on button "Save" at bounding box center [990, 27] width 44 height 33
